Goal: Task Accomplishment & Management: Manage account settings

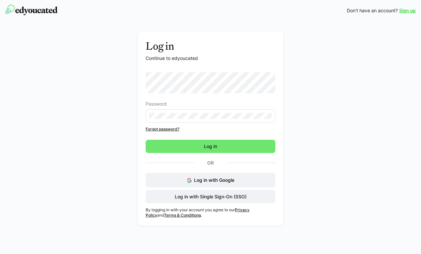
click at [172, 124] on div "Password Forgot password?" at bounding box center [210, 102] width 130 height 60
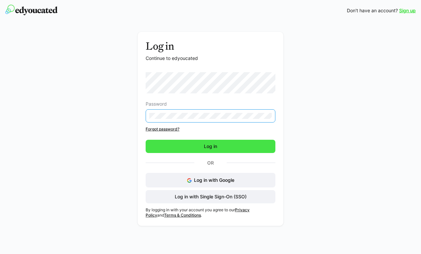
click at [200, 146] on span "Log in" at bounding box center [210, 146] width 130 height 13
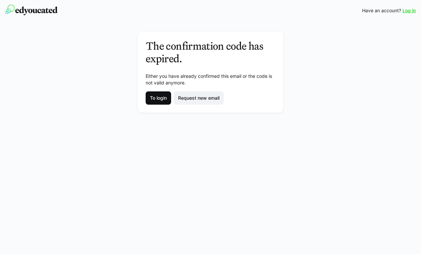
click at [159, 96] on span "To login" at bounding box center [158, 98] width 19 height 7
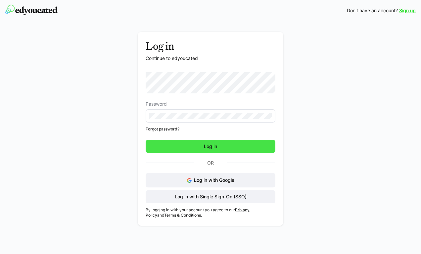
click at [215, 145] on span "Log in" at bounding box center [210, 146] width 15 height 7
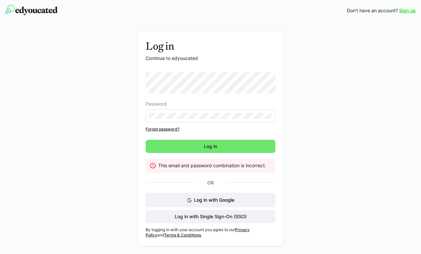
click at [157, 129] on link "Forgot password?" at bounding box center [210, 128] width 130 height 5
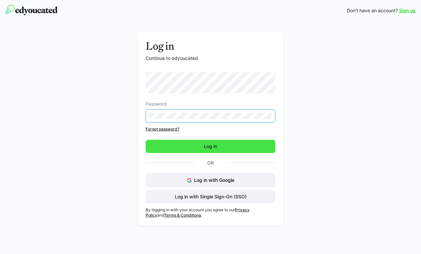
click at [219, 144] on span "Log in" at bounding box center [210, 146] width 130 height 13
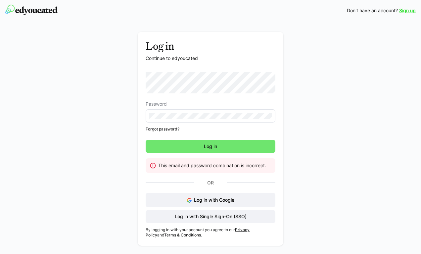
click at [188, 112] on eds-input at bounding box center [210, 115] width 130 height 13
click at [145, 114] on eds-input at bounding box center [210, 115] width 130 height 13
click at [198, 131] on link "Forgot password?" at bounding box center [210, 128] width 130 height 5
